Goal: Task Accomplishment & Management: Use online tool/utility

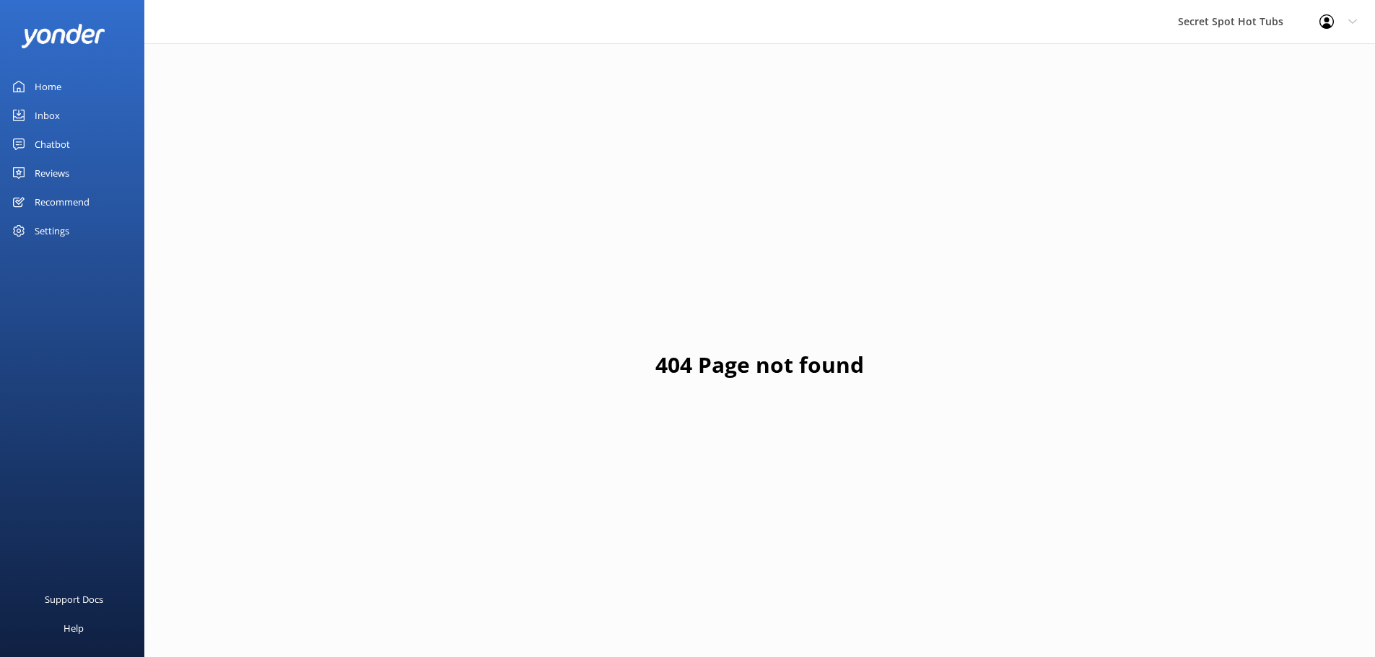
click at [37, 139] on div "Chatbot" at bounding box center [52, 144] width 35 height 29
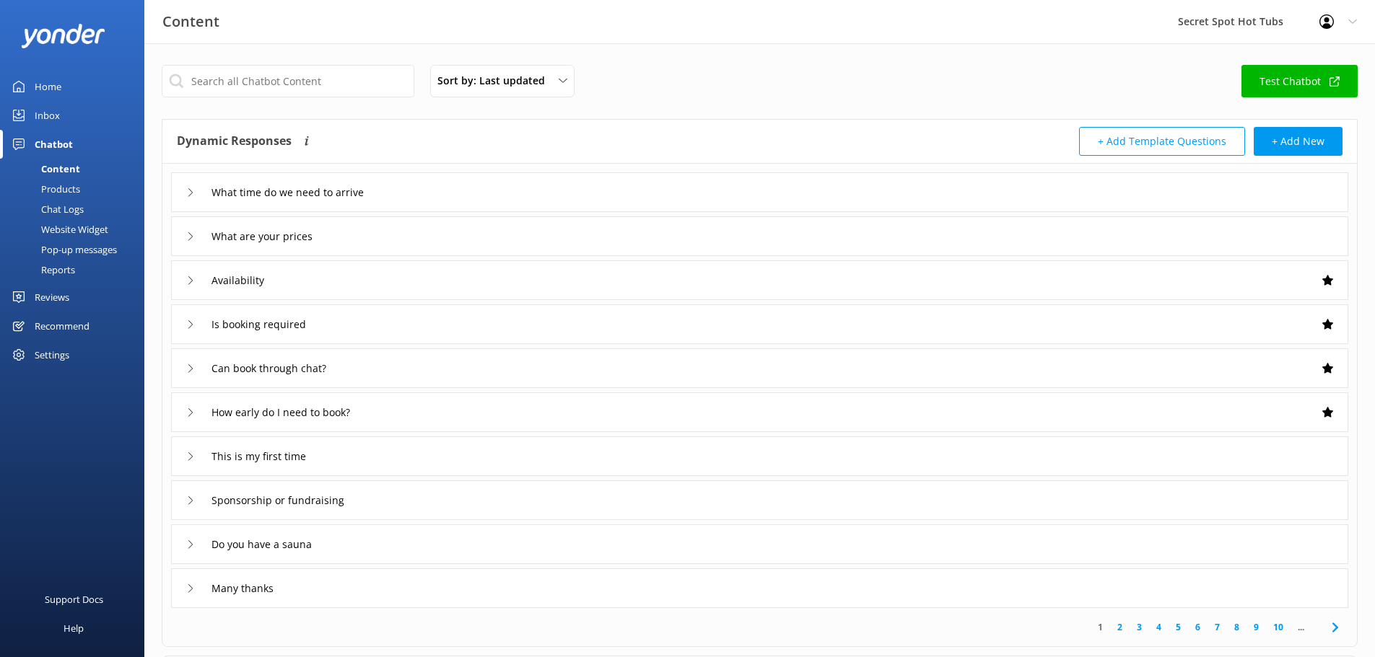
click at [75, 247] on div "Pop-up messages" at bounding box center [63, 250] width 108 height 20
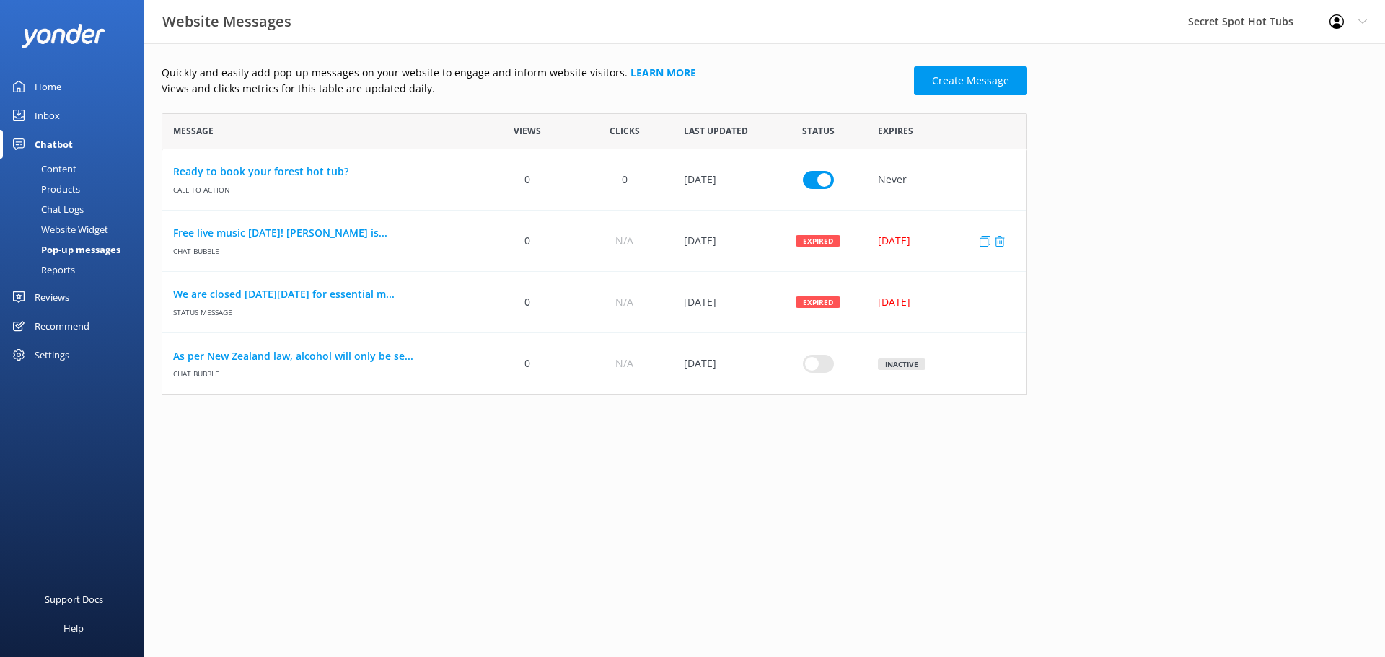
scroll to position [271, 855]
click at [323, 229] on link "Free live music [DATE]! [PERSON_NAME] is..." at bounding box center [320, 233] width 295 height 16
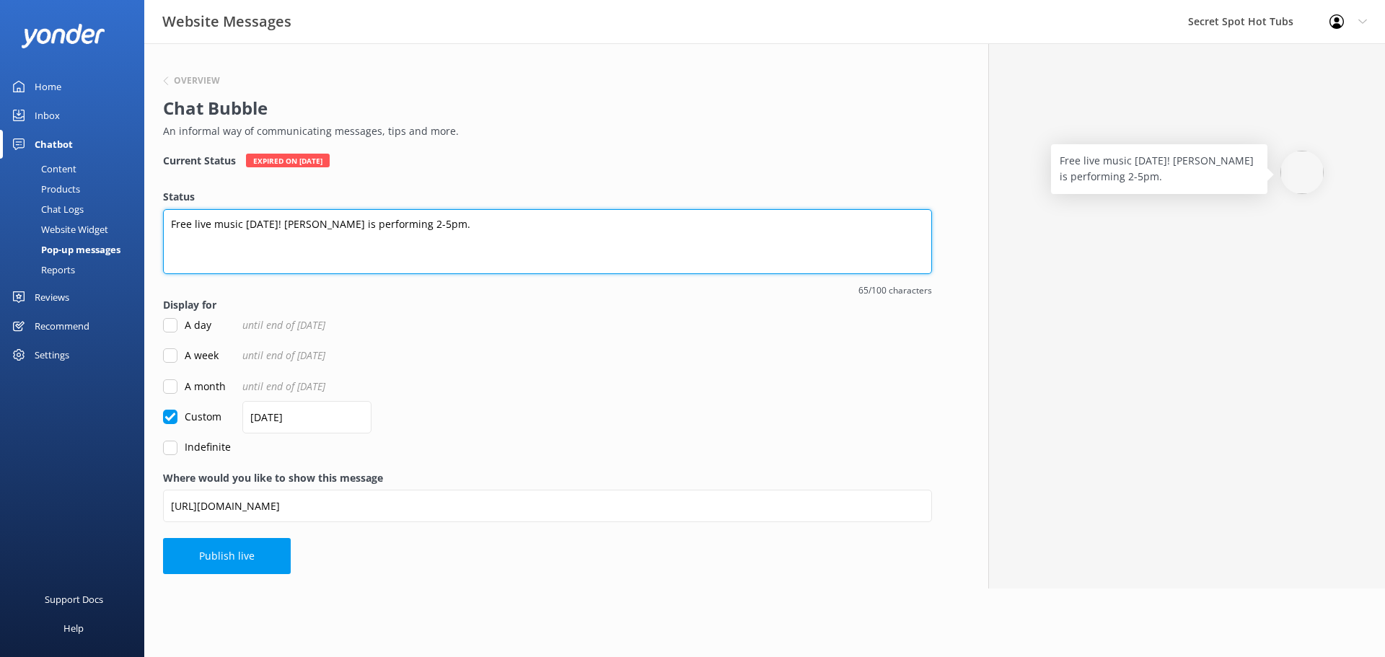
drag, startPoint x: 382, startPoint y: 223, endPoint x: 307, endPoint y: 224, distance: 75.0
click at [307, 224] on textarea "Free live music [DATE]! [PERSON_NAME] is performing 2-5pm." at bounding box center [547, 241] width 769 height 65
type textarea "Free live music [DATE]! [PERSON_NAME] is performing 2-5pm."
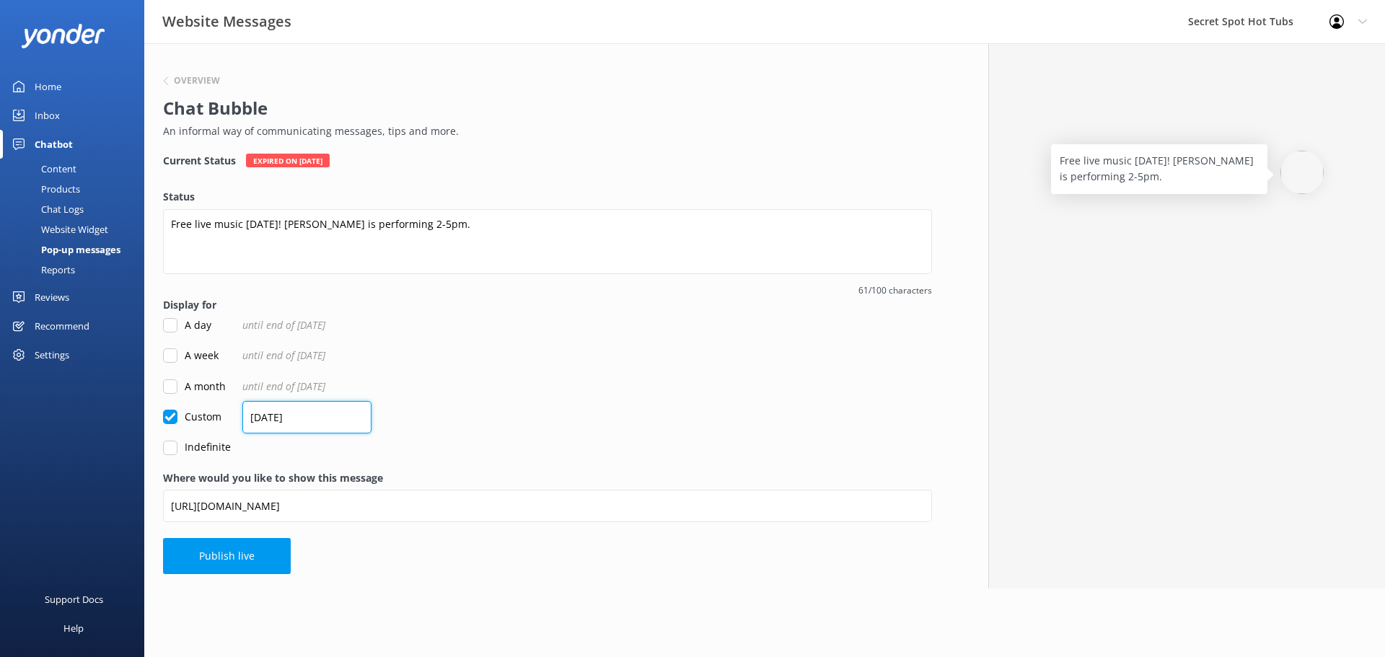
click at [260, 419] on input "[DATE]" at bounding box center [306, 417] width 129 height 32
type input "[DATE]"
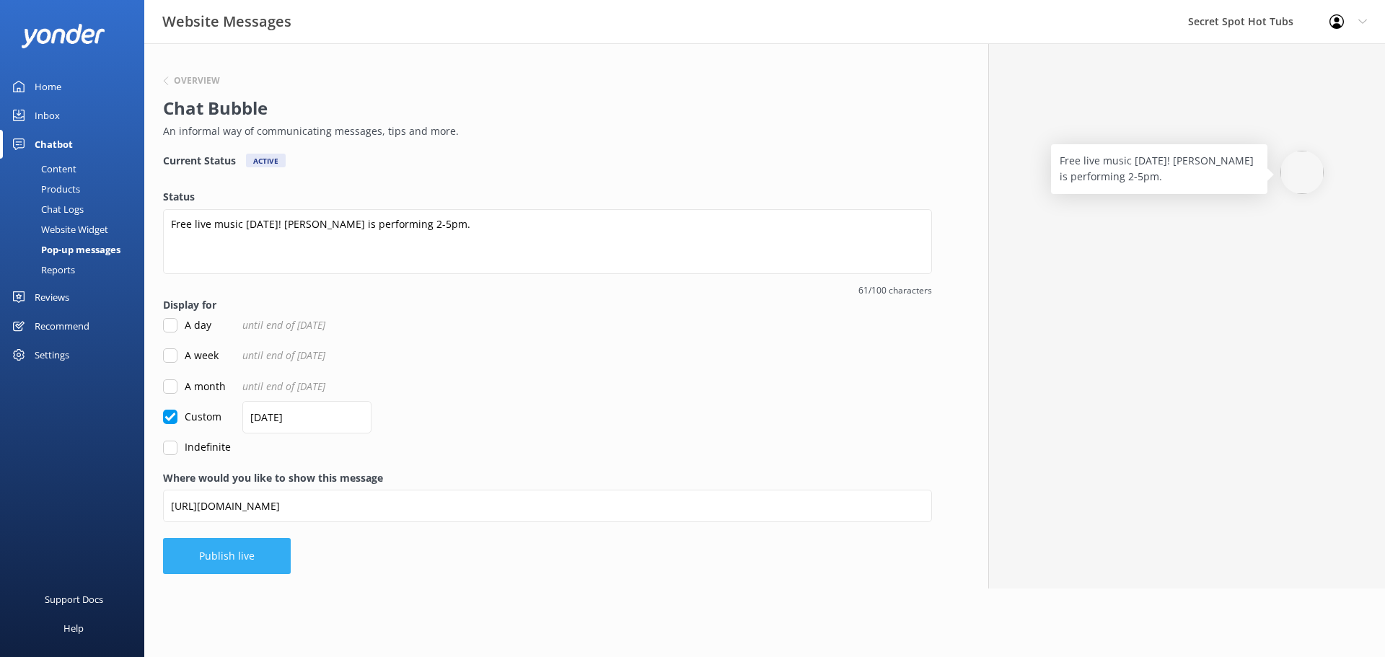
click at [232, 561] on button "Publish live" at bounding box center [227, 556] width 128 height 36
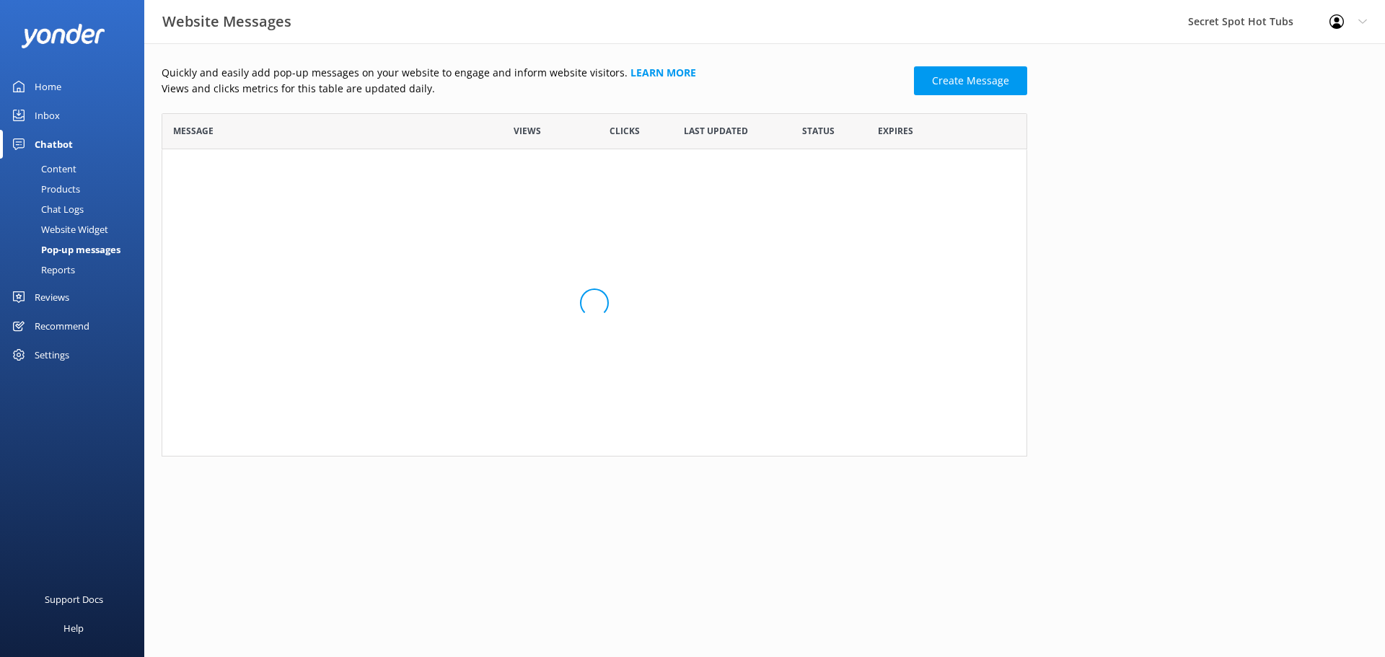
scroll to position [271, 855]
